Goal: Transaction & Acquisition: Obtain resource

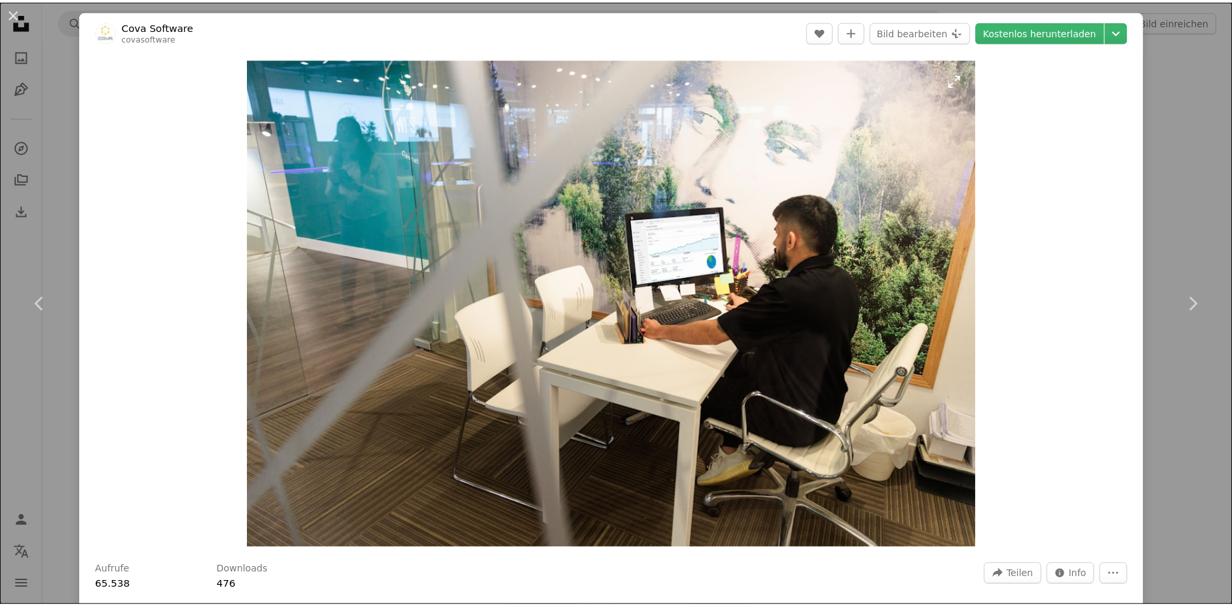
scroll to position [10430, 0]
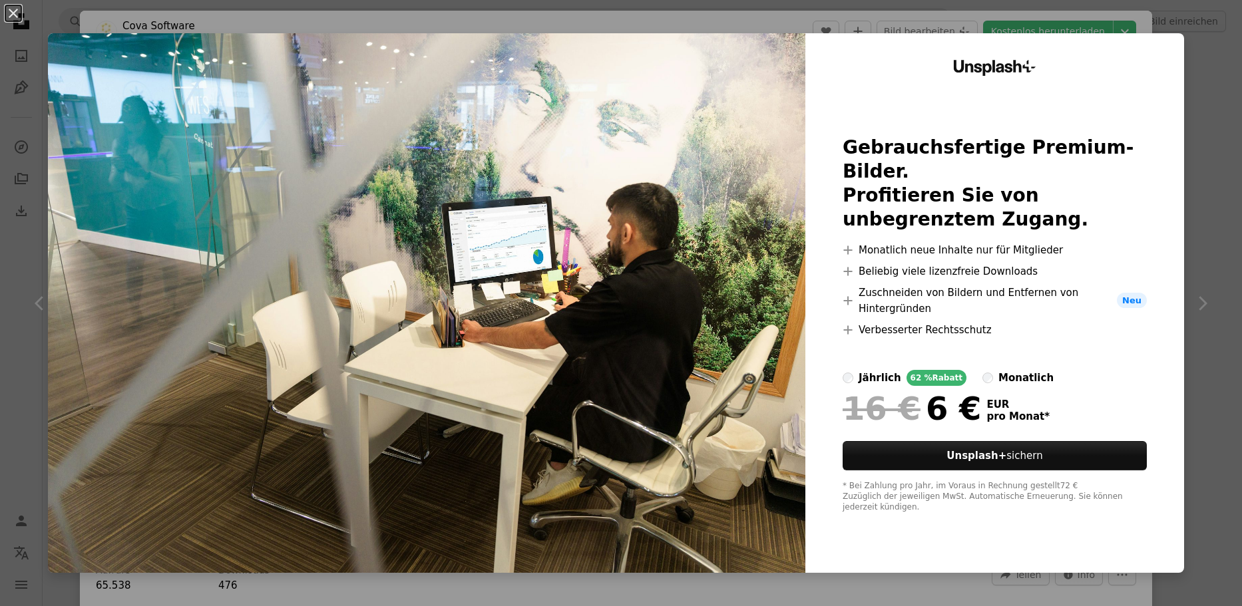
click at [1214, 164] on div "An X shape Unsplash+ Gebrauchsfertige Premium-Bilder. Profitieren Sie von unbeg…" at bounding box center [621, 303] width 1242 height 606
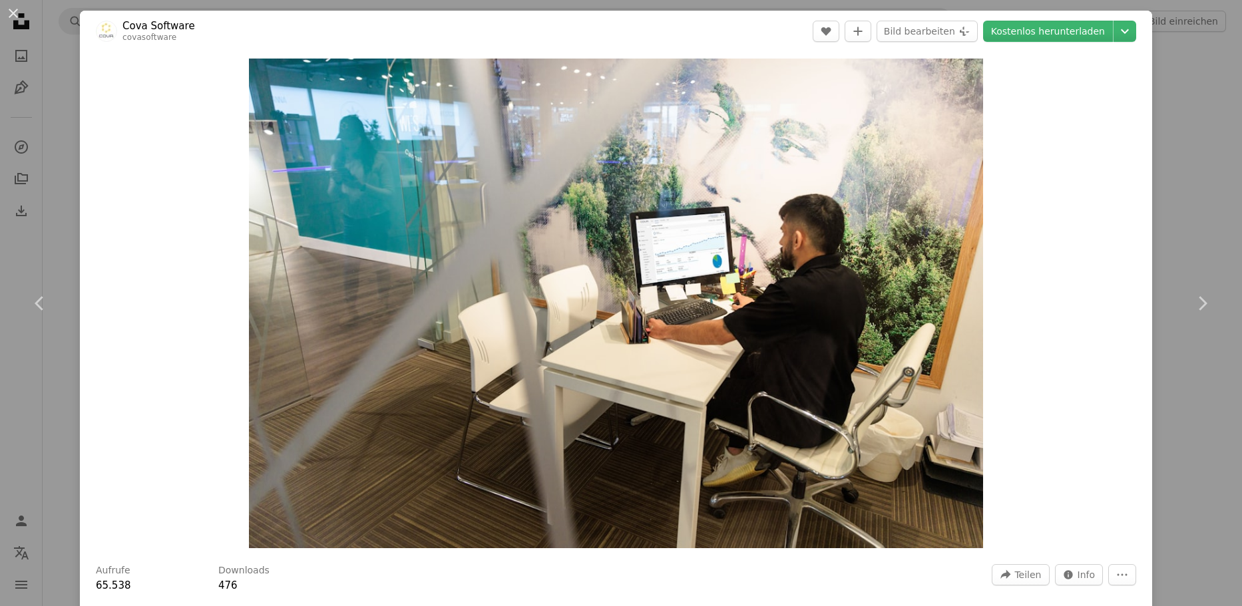
click at [1170, 96] on div "An X shape Chevron left Chevron right Cova Software covasoftware A heart A plus…" at bounding box center [621, 303] width 1242 height 606
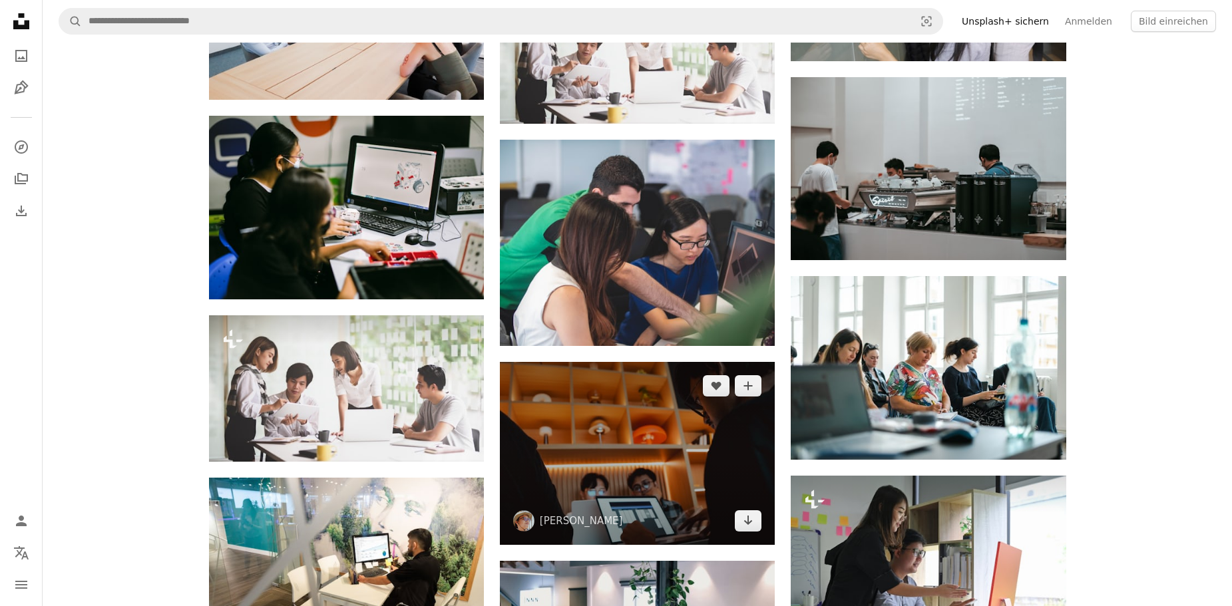
scroll to position [10164, 0]
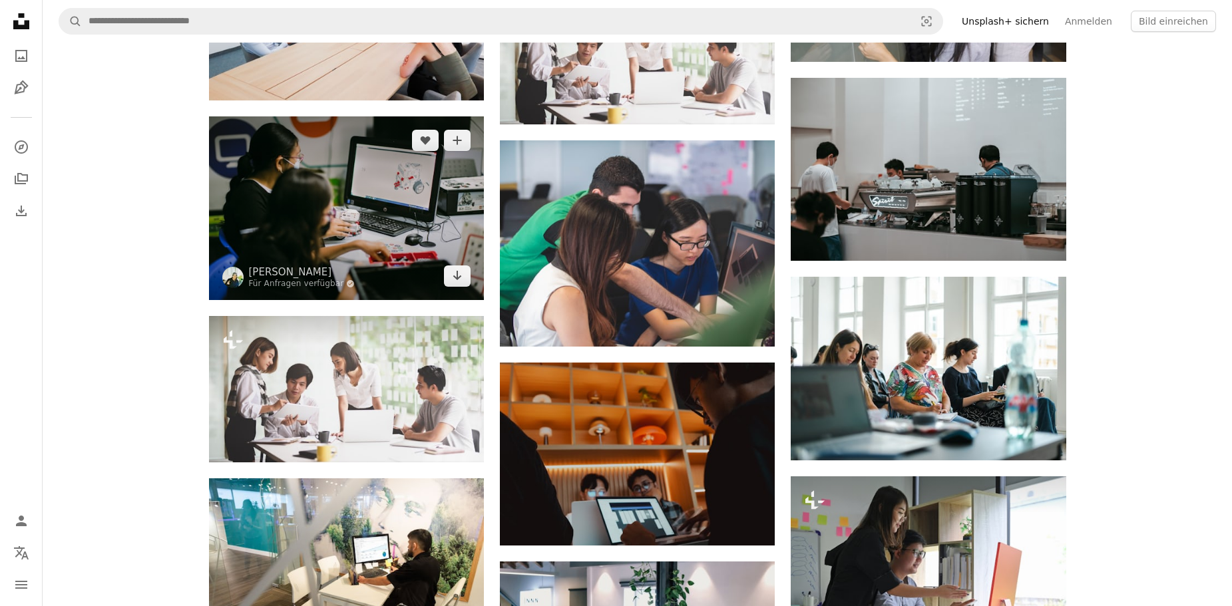
click at [411, 183] on img at bounding box center [346, 207] width 275 height 183
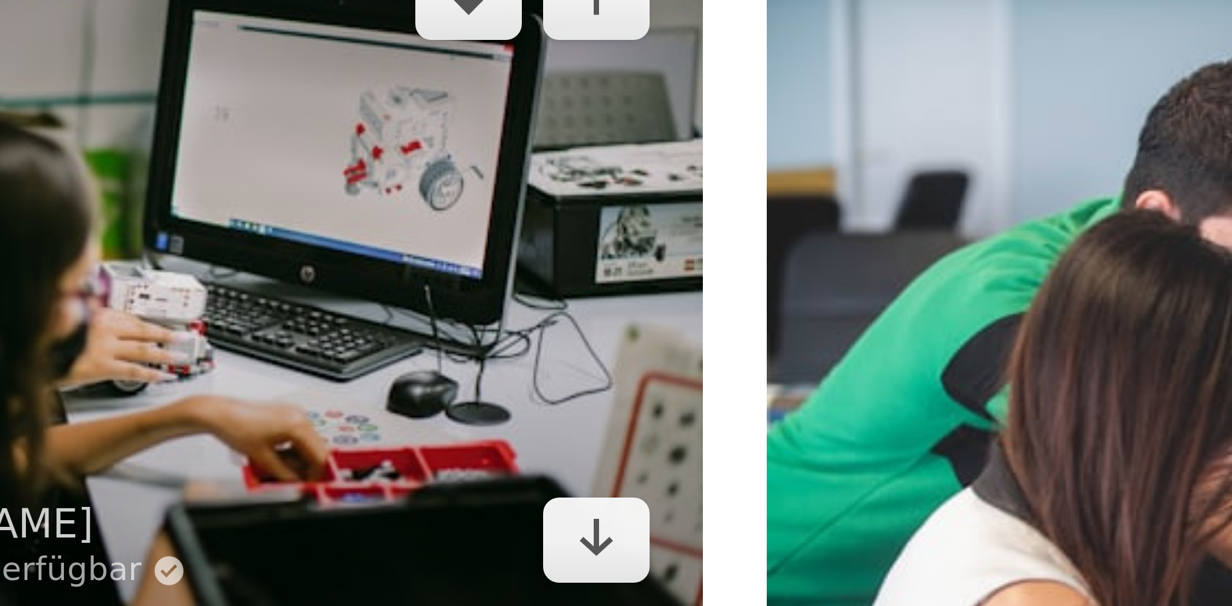
click at [413, 200] on img at bounding box center [346, 207] width 275 height 183
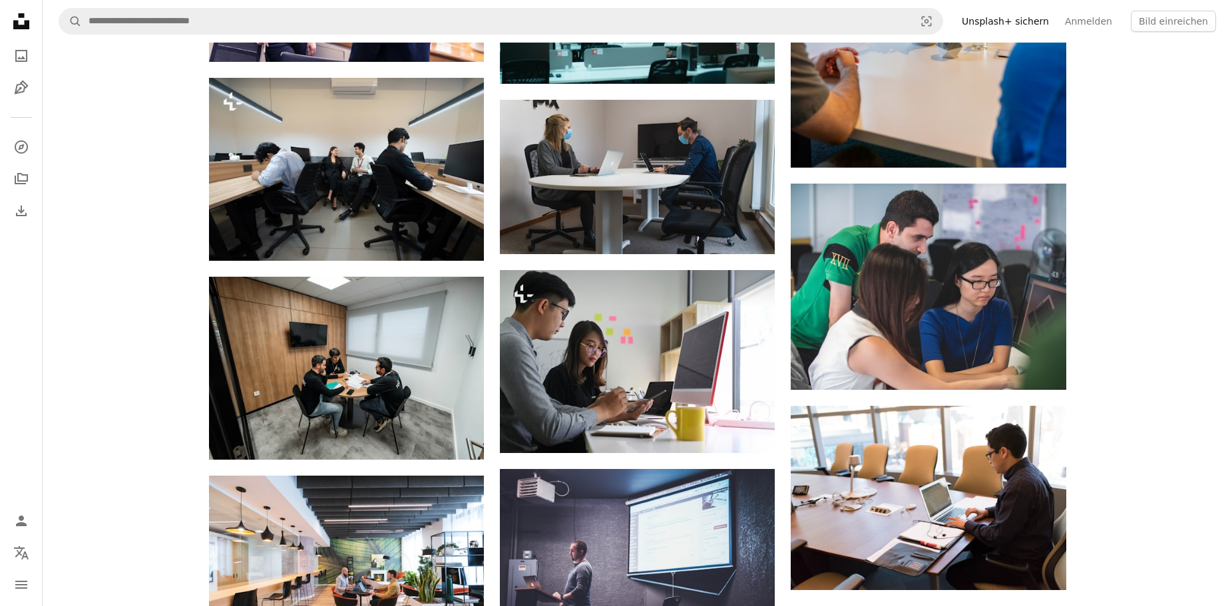
scroll to position [8446, 0]
